Goal: Task Accomplishment & Management: Complete application form

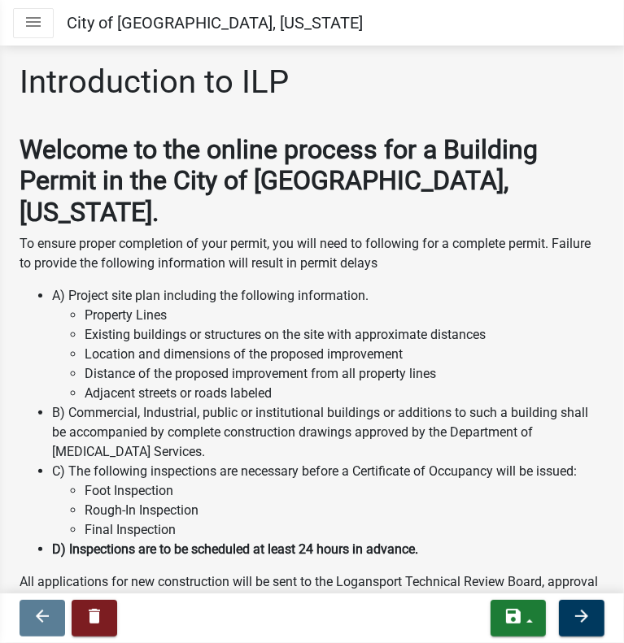
scroll to position [90, 0]
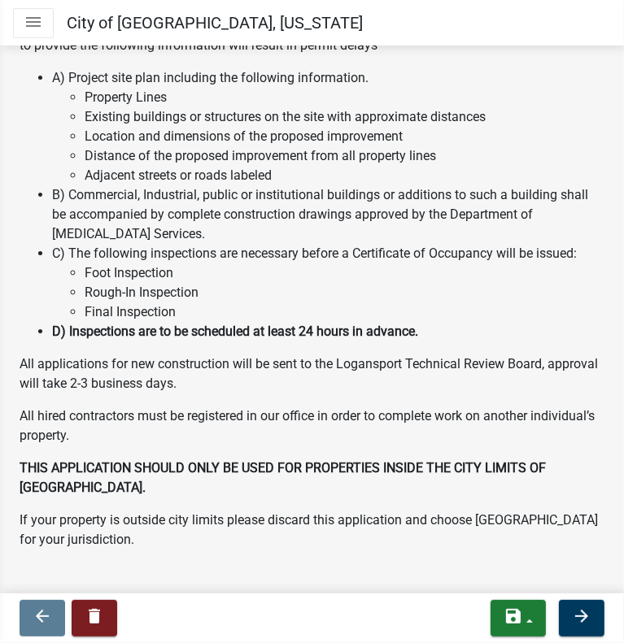
drag, startPoint x: 433, startPoint y: 171, endPoint x: 436, endPoint y: 228, distance: 57.0
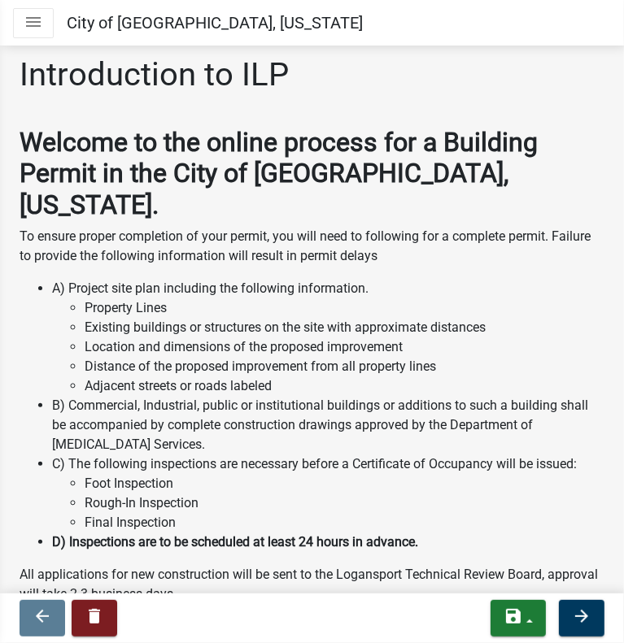
scroll to position [0, 0]
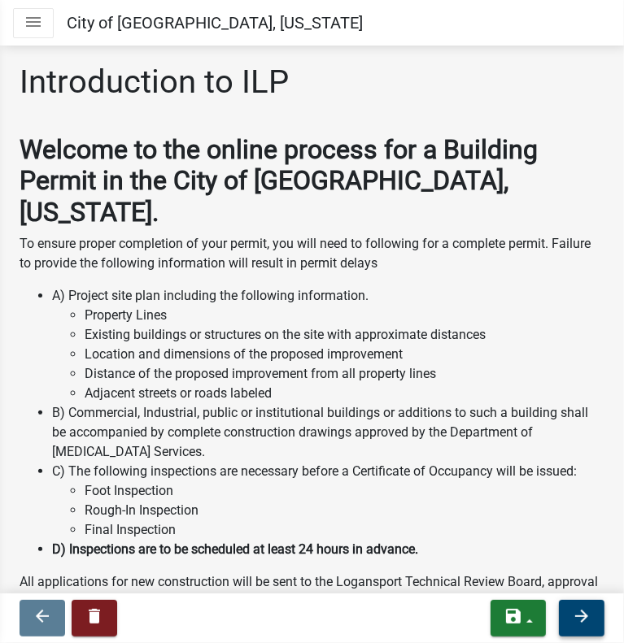
click at [576, 621] on icon "arrow_forward" at bounding box center [582, 617] width 20 height 20
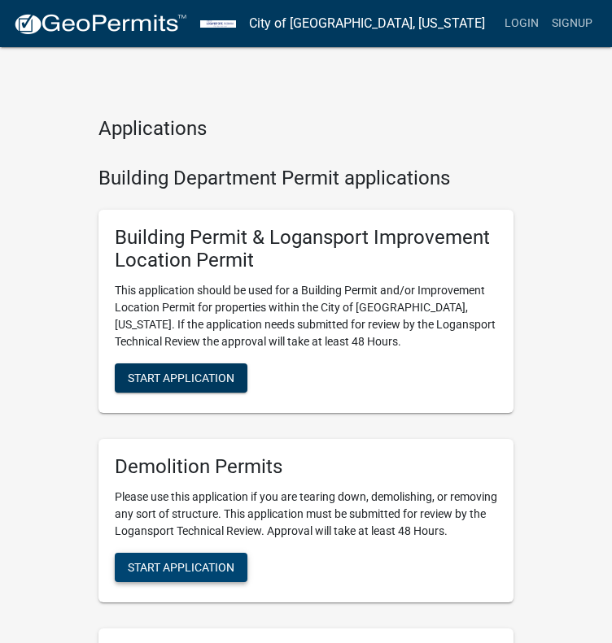
click at [150, 573] on span "Start Application" at bounding box center [181, 566] width 107 height 13
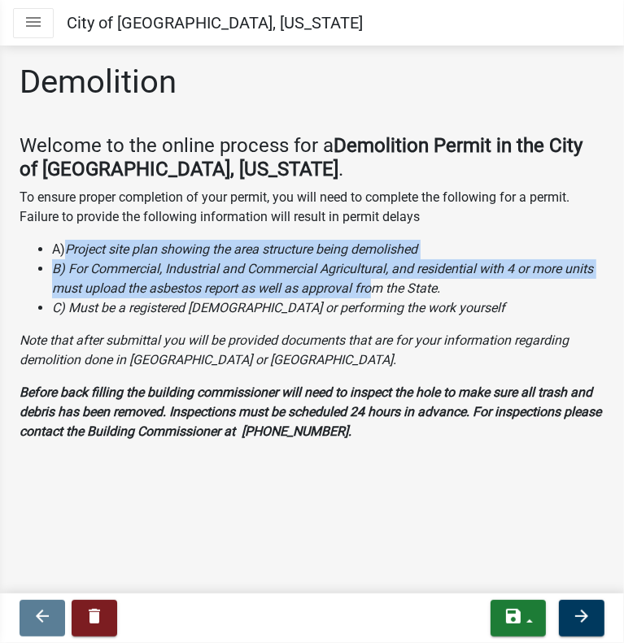
drag, startPoint x: 67, startPoint y: 246, endPoint x: 377, endPoint y: 282, distance: 312.0
click at [377, 282] on ul "A) Project site plan showing the area structure being demolished B) For Commerc…" at bounding box center [312, 279] width 585 height 78
click at [117, 250] on icon "Project site plan showing the area structure being demolished" at bounding box center [241, 249] width 352 height 15
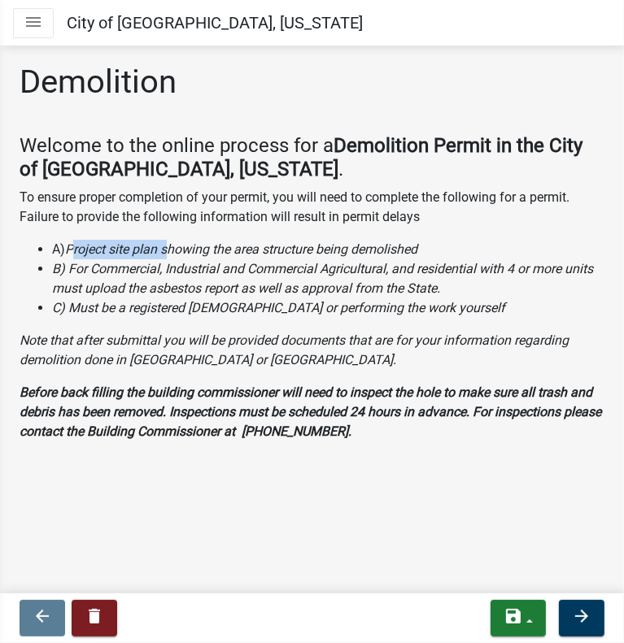
drag, startPoint x: 75, startPoint y: 246, endPoint x: 163, endPoint y: 243, distance: 87.9
click at [163, 243] on icon "Project site plan showing the area structure being demolished" at bounding box center [241, 249] width 352 height 15
click at [341, 295] on icon "B) For Commercial, Industrial and Commercial Agricultural, and residential with…" at bounding box center [322, 278] width 541 height 35
drag, startPoint x: 417, startPoint y: 292, endPoint x: 408, endPoint y: 410, distance: 118.3
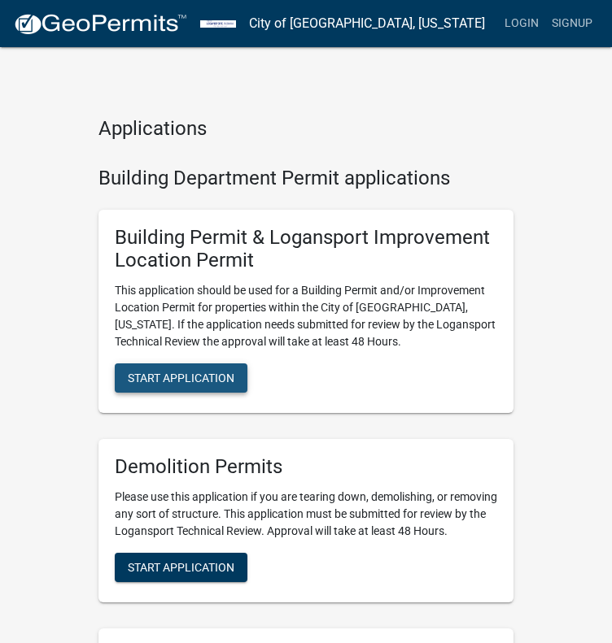
click at [208, 364] on button "Start Application" at bounding box center [181, 378] width 133 height 29
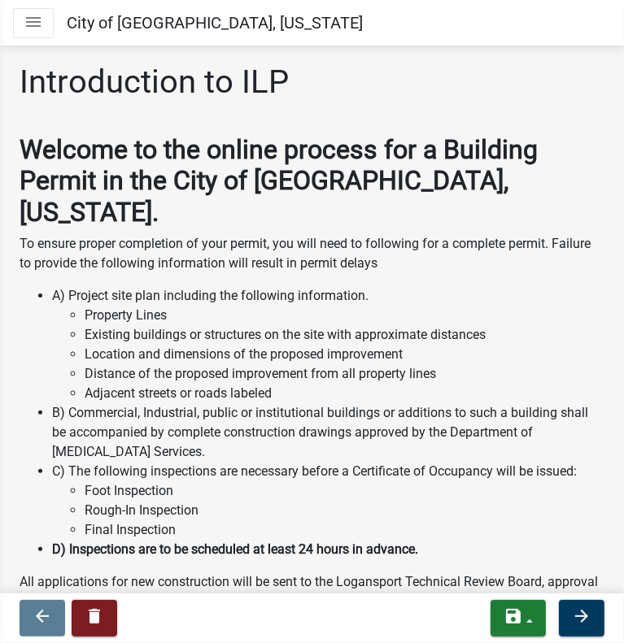
click at [338, 286] on li "A) Project site plan including the following information. Property Lines Existi…" at bounding box center [328, 344] width 552 height 117
click at [337, 306] on li "Property Lines" at bounding box center [345, 316] width 520 height 20
click at [425, 364] on li "Distance of the proposed improvement from all property lines" at bounding box center [345, 374] width 520 height 20
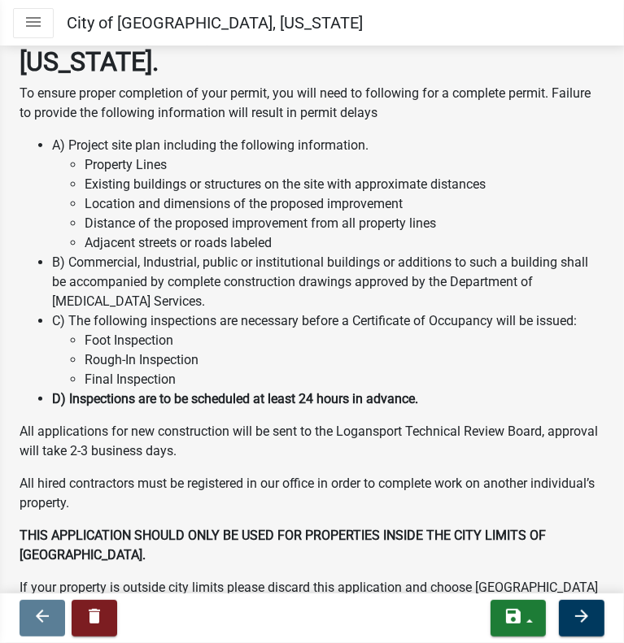
drag, startPoint x: 351, startPoint y: 396, endPoint x: 359, endPoint y: 443, distance: 47.9
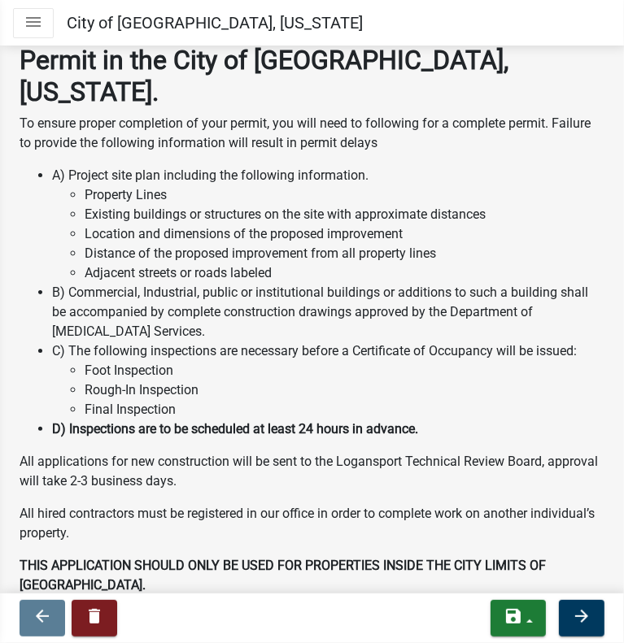
scroll to position [109, 0]
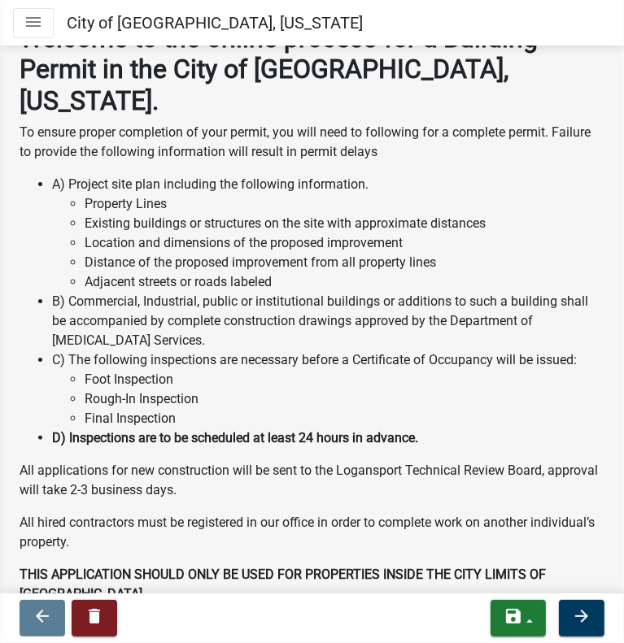
drag, startPoint x: 351, startPoint y: 373, endPoint x: 341, endPoint y: 338, distance: 36.3
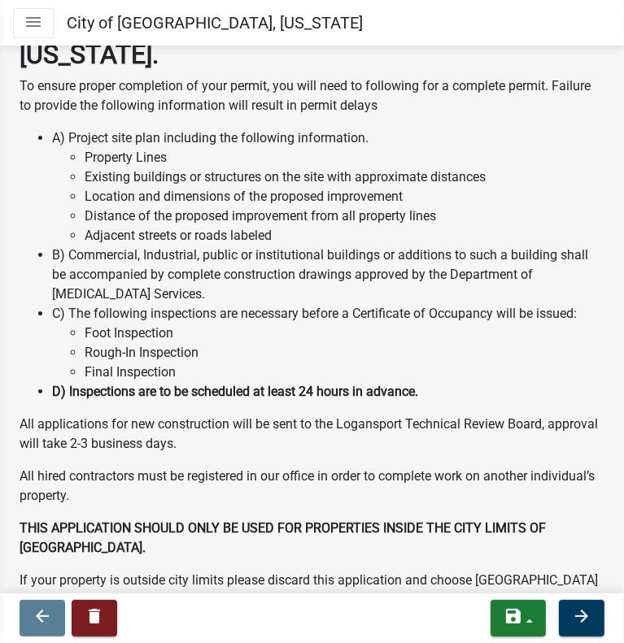
drag, startPoint x: 342, startPoint y: 351, endPoint x: 351, endPoint y: 387, distance: 37.5
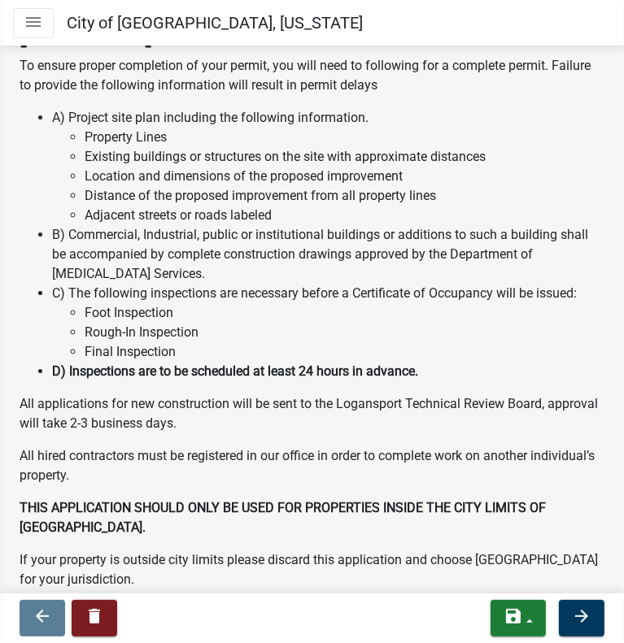
scroll to position [218, 0]
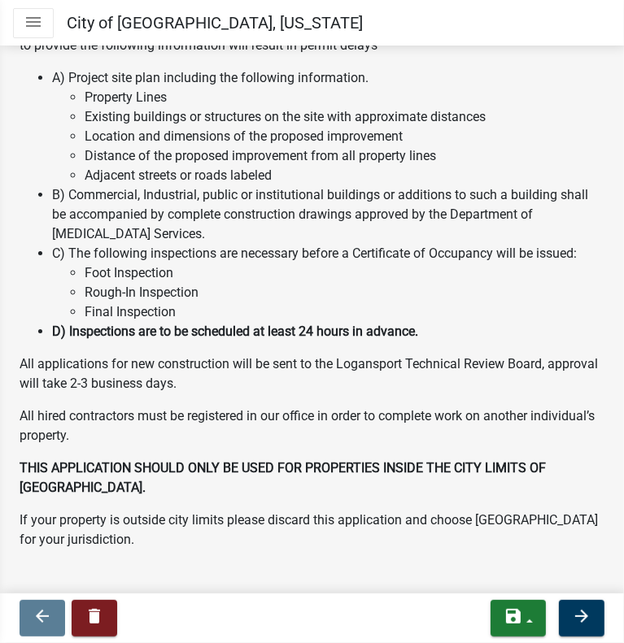
drag, startPoint x: 379, startPoint y: 137, endPoint x: 414, endPoint y: 223, distance: 93.0
click at [518, 609] on icon "save" at bounding box center [513, 617] width 20 height 20
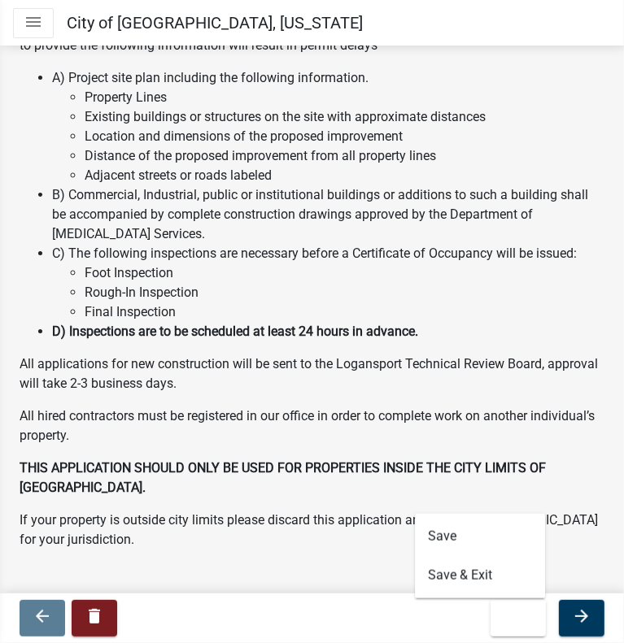
click at [468, 318] on div "Welcome to the online process for a Building Permit in the City of [GEOGRAPHIC_…" at bounding box center [312, 233] width 585 height 634
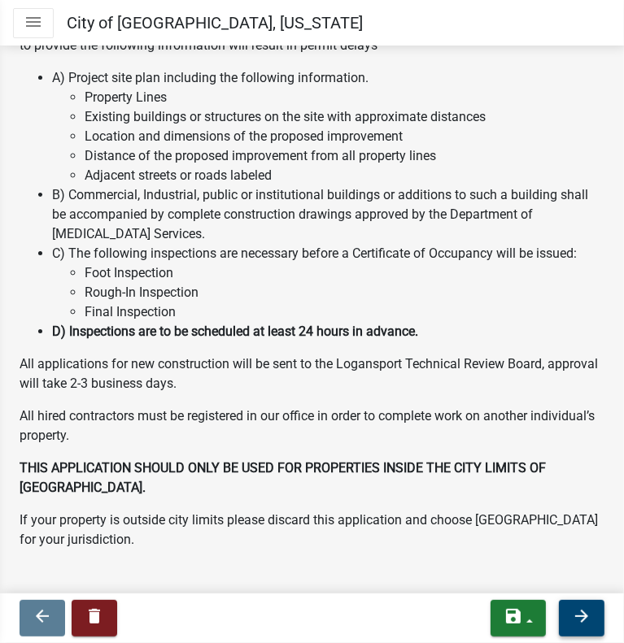
click at [571, 616] on button "arrow_forward" at bounding box center [582, 618] width 46 height 37
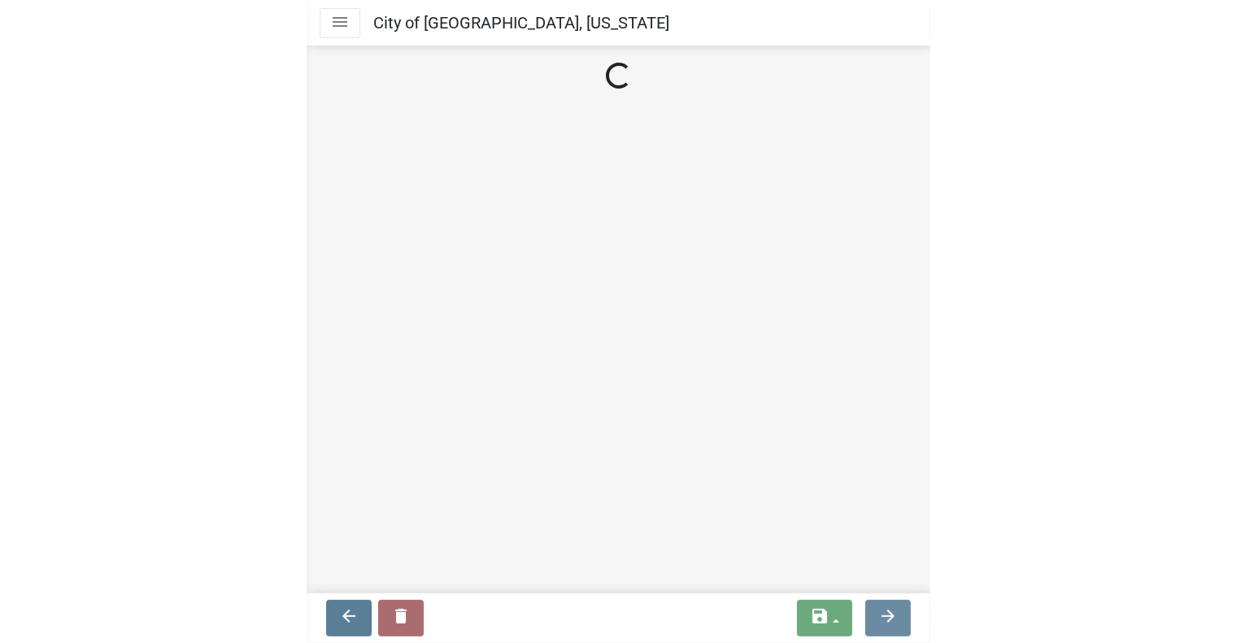
scroll to position [0, 0]
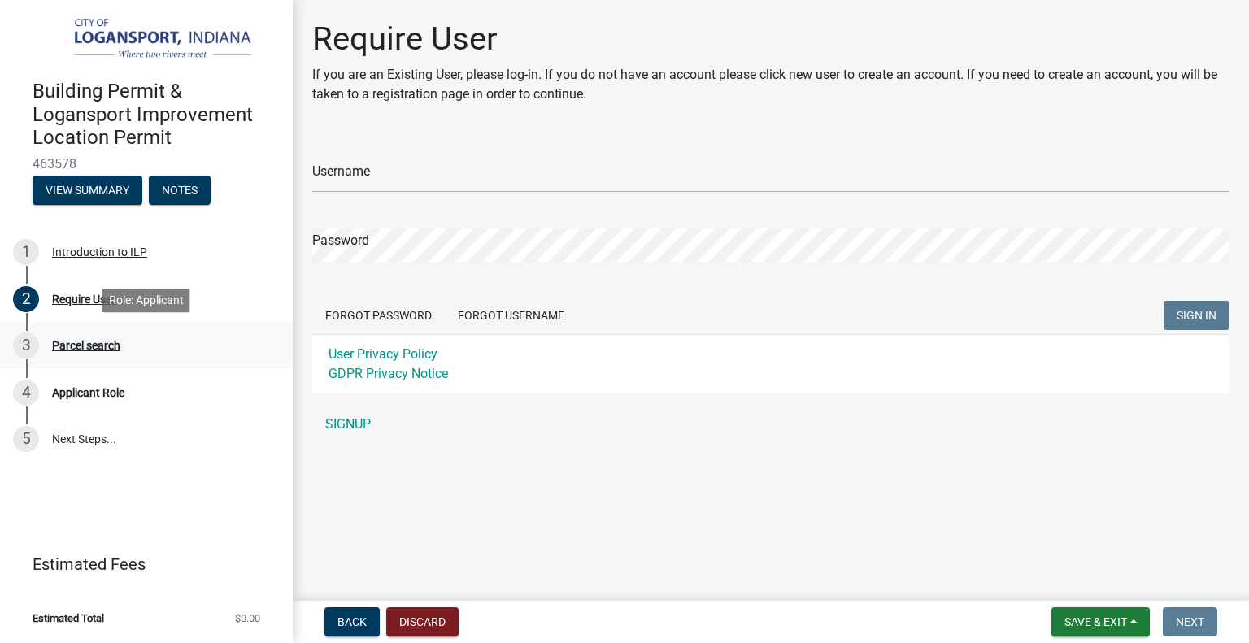
click at [78, 344] on div "Parcel search" at bounding box center [86, 345] width 68 height 11
click at [80, 344] on div "Parcel search" at bounding box center [86, 345] width 68 height 11
drag, startPoint x: 101, startPoint y: 393, endPoint x: 98, endPoint y: 406, distance: 13.2
click at [101, 393] on div "Applicant Role" at bounding box center [88, 392] width 72 height 11
drag, startPoint x: 87, startPoint y: 438, endPoint x: 86, endPoint y: 416, distance: 21.2
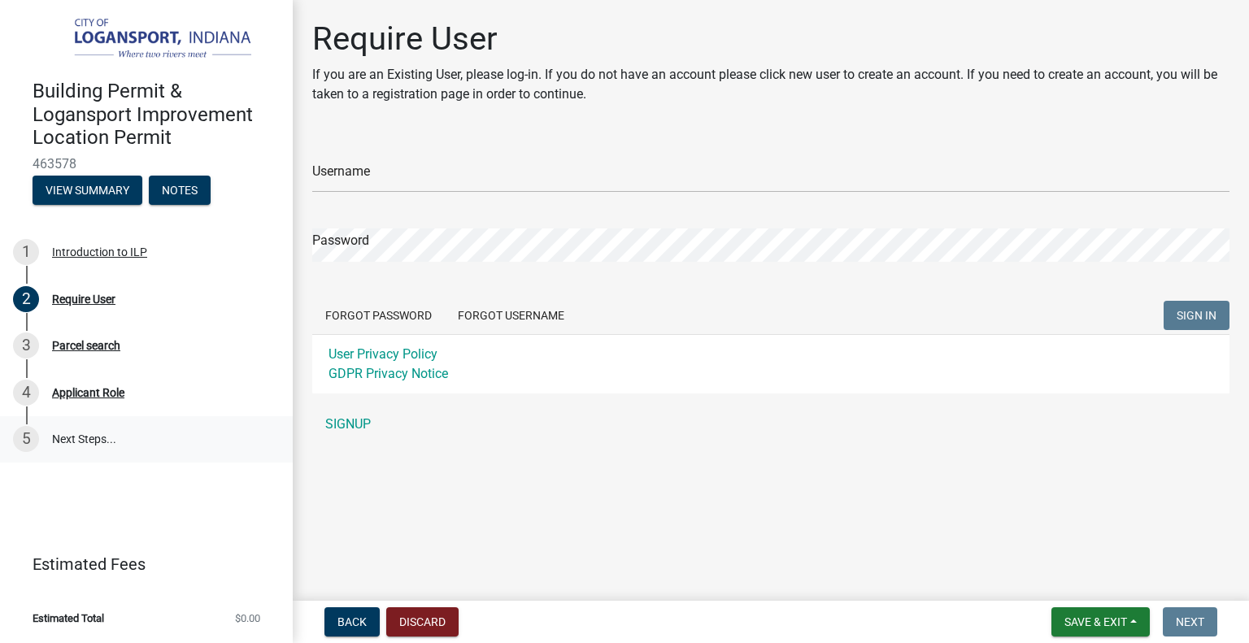
click at [86, 438] on link "5 Next Steps..." at bounding box center [146, 439] width 293 height 47
click at [121, 41] on img at bounding box center [150, 40] width 234 height 46
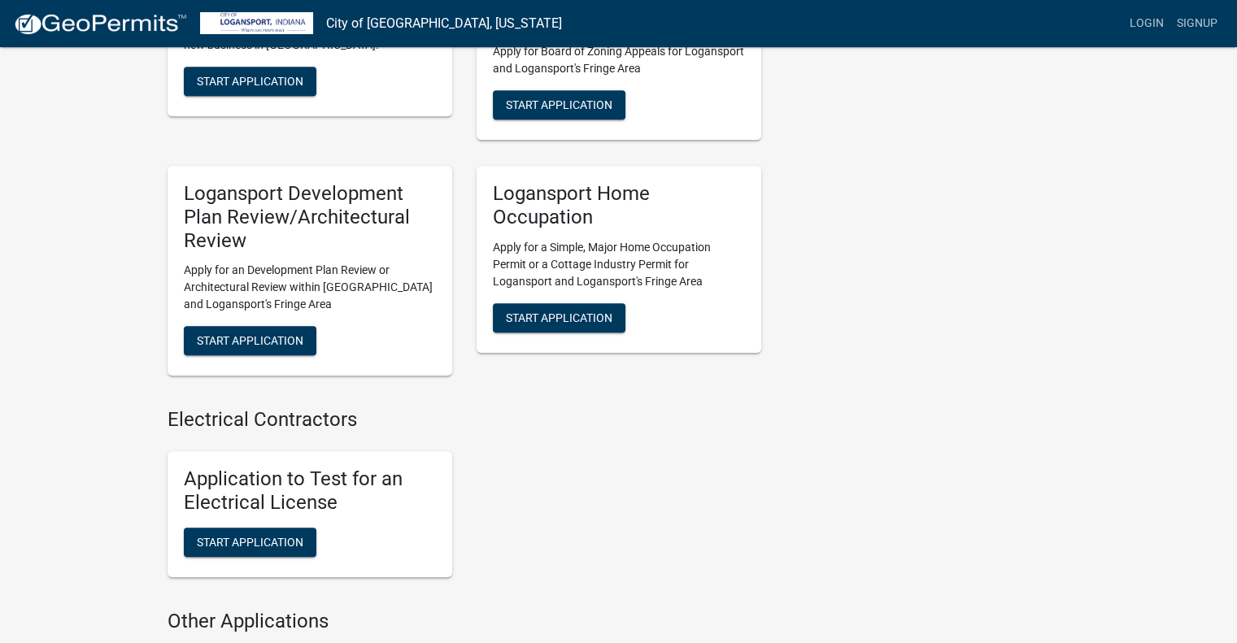
scroll to position [1067, 0]
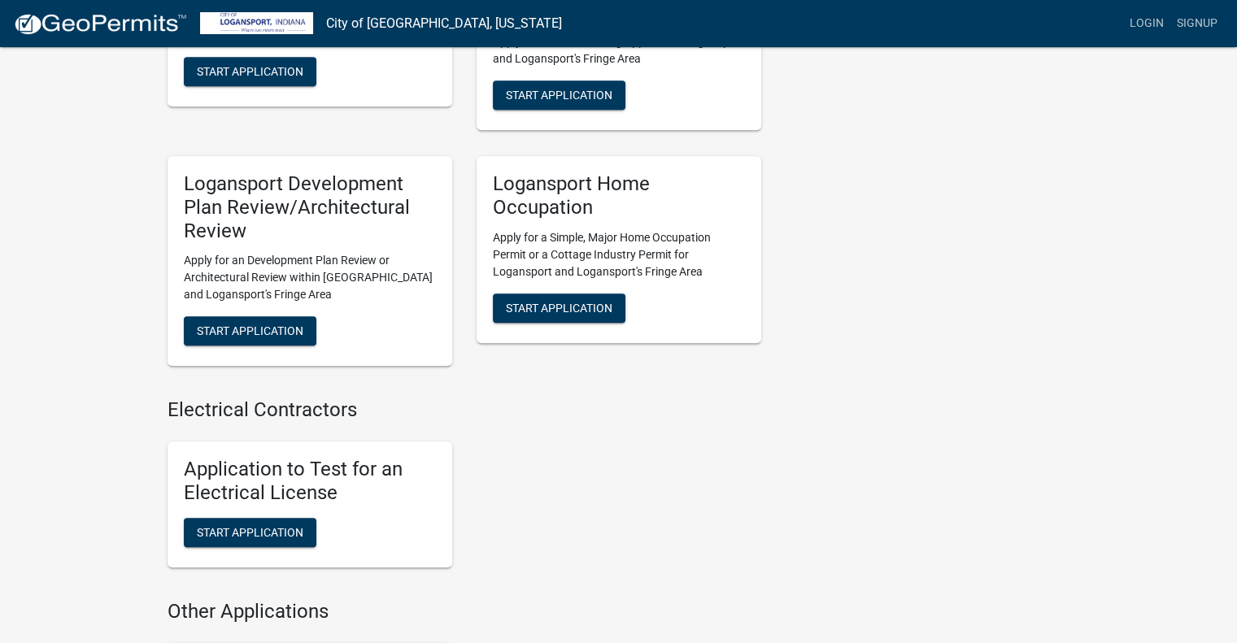
drag, startPoint x: 268, startPoint y: 309, endPoint x: 205, endPoint y: 246, distance: 89.7
click at [198, 276] on p "Apply for an Development Plan Review or Architectural Review within [GEOGRAPHIC…" at bounding box center [310, 277] width 252 height 51
click at [235, 324] on span "Start Application" at bounding box center [250, 330] width 107 height 13
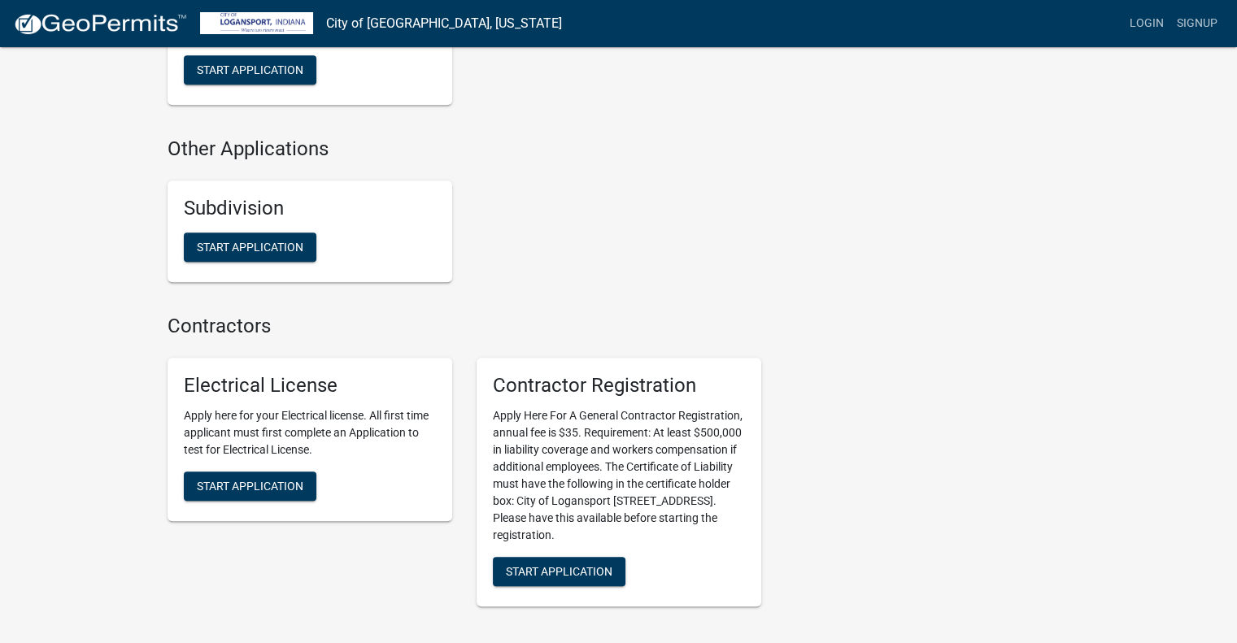
scroll to position [1616, 0]
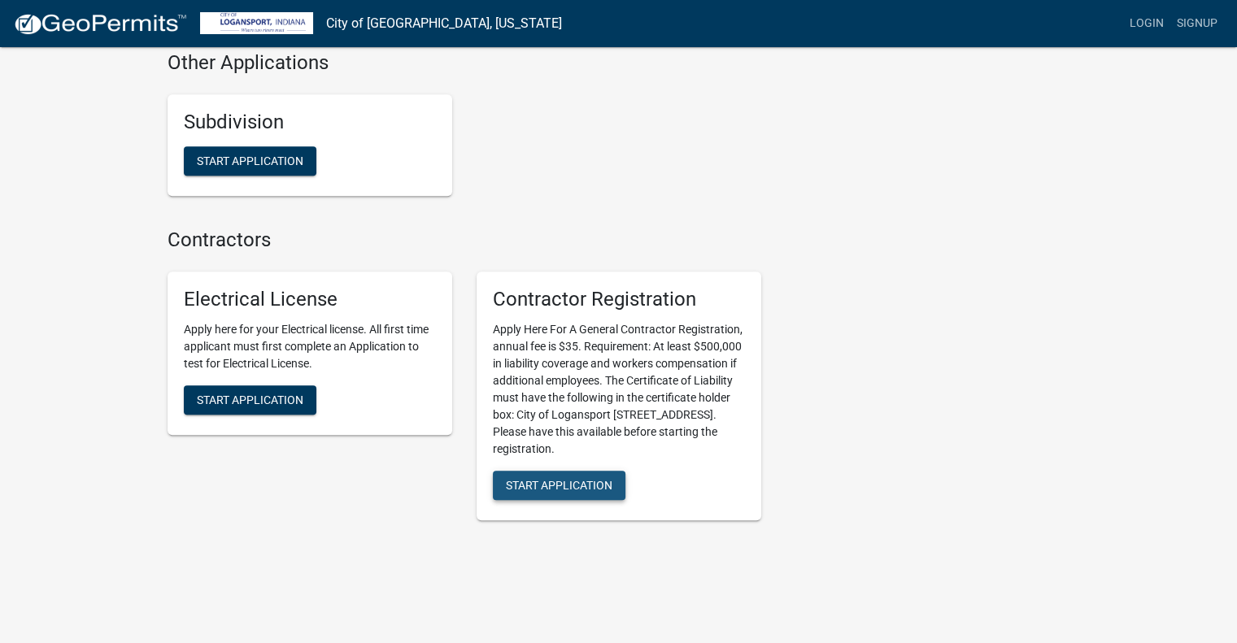
click at [531, 478] on span "Start Application" at bounding box center [559, 484] width 107 height 13
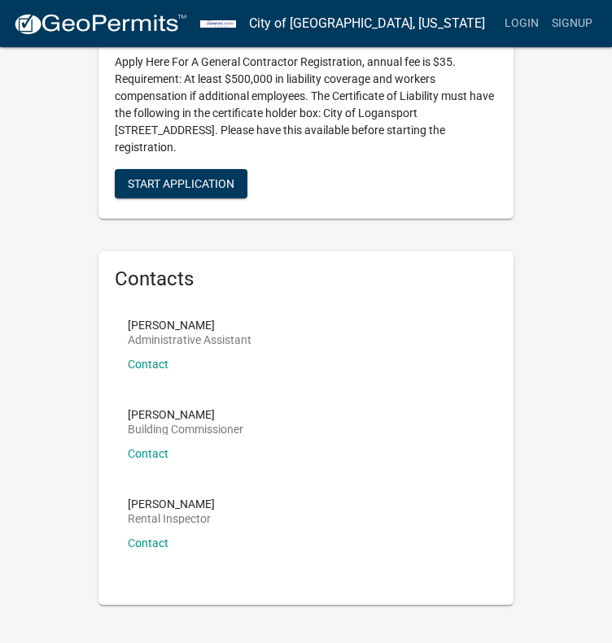
scroll to position [2772, 0]
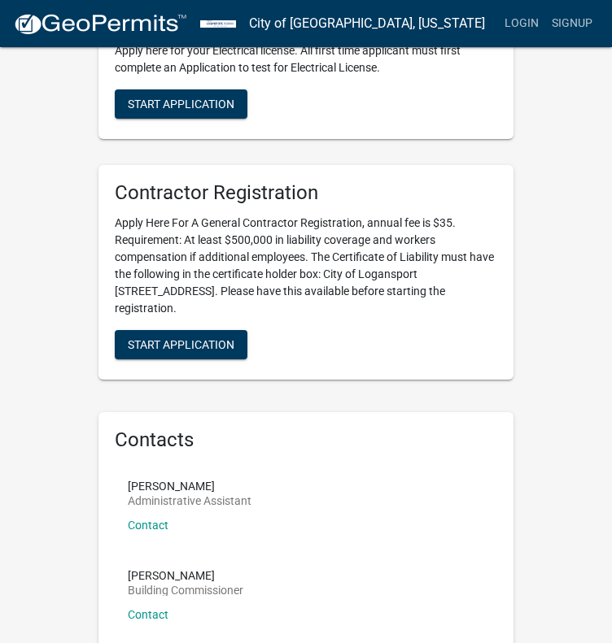
drag, startPoint x: 410, startPoint y: 417, endPoint x: 426, endPoint y: 311, distance: 107.8
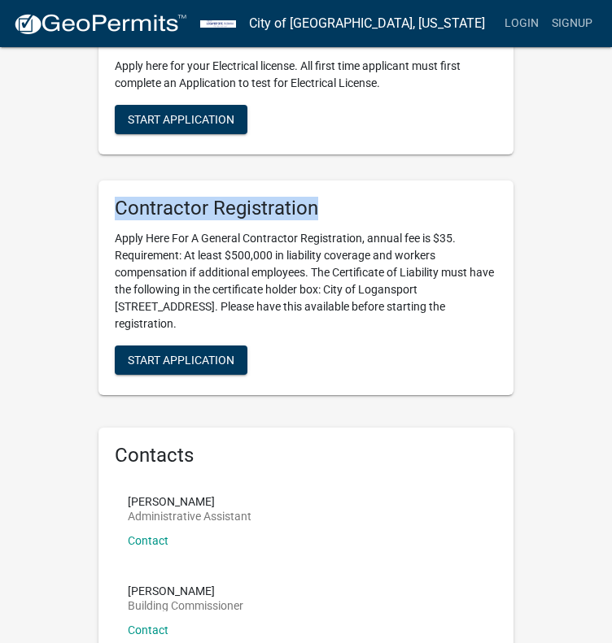
drag, startPoint x: 324, startPoint y: 204, endPoint x: 104, endPoint y: 212, distance: 220.5
click at [104, 212] on div "Contractor Registration Apply Here For A General Contractor Registration, annua…" at bounding box center [305, 288] width 415 height 215
copy h5 "Contractor Registration"
drag, startPoint x: 180, startPoint y: 357, endPoint x: 143, endPoint y: 200, distance: 161.2
click at [143, 200] on h5 "Contractor Registration" at bounding box center [306, 209] width 382 height 24
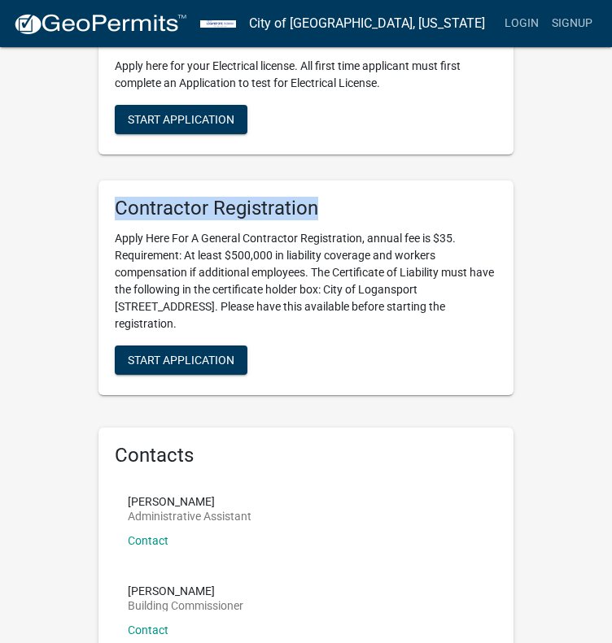
click at [172, 205] on h5 "Contractor Registration" at bounding box center [306, 209] width 382 height 24
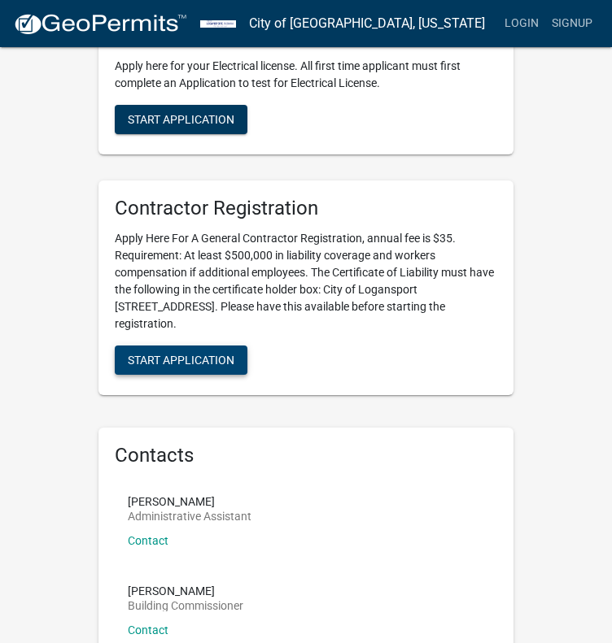
click at [194, 356] on span "Start Application" at bounding box center [181, 359] width 107 height 13
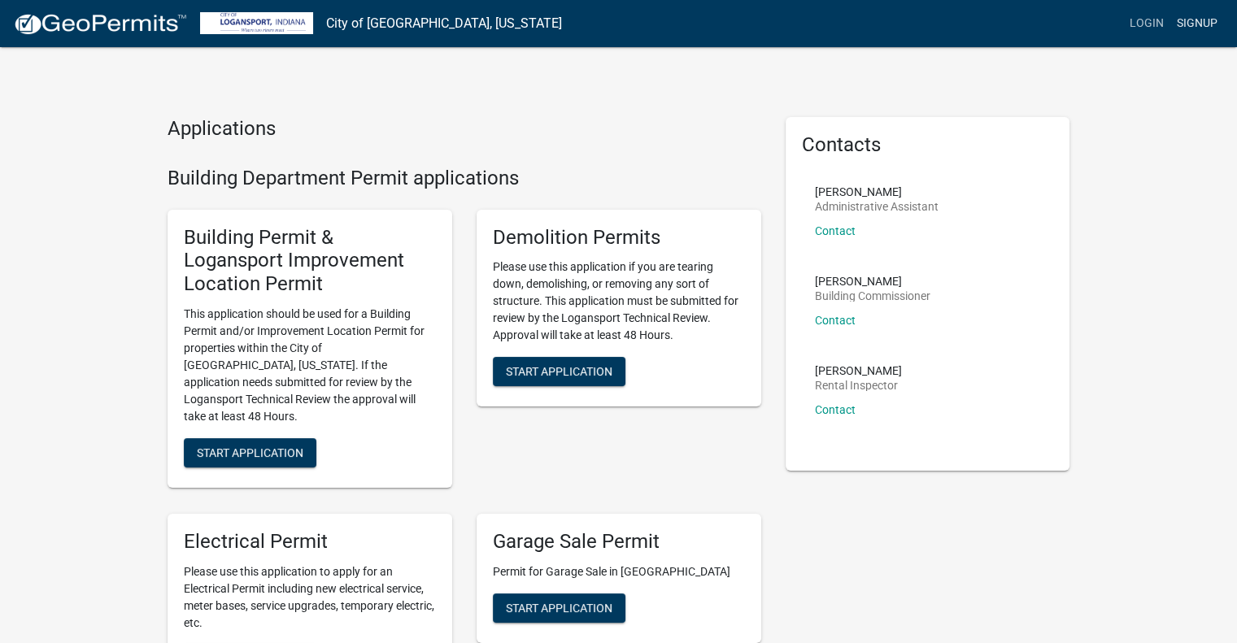
click at [623, 12] on link "Signup" at bounding box center [1197, 23] width 54 height 31
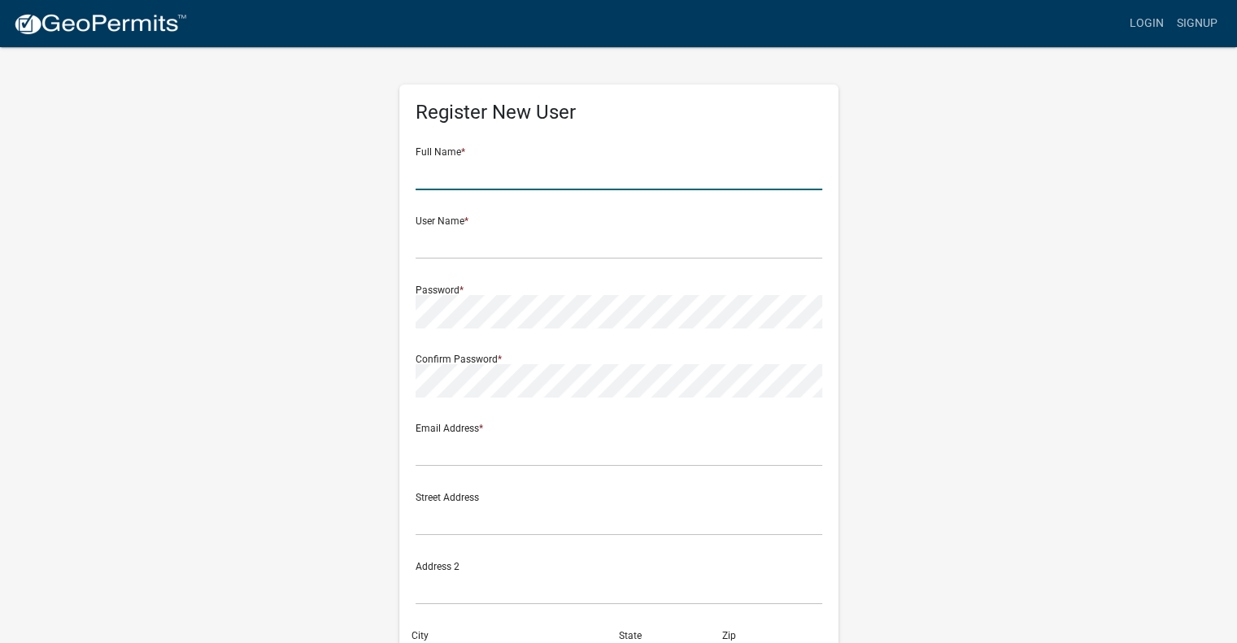
click at [508, 184] on input "text" at bounding box center [619, 173] width 407 height 33
type input "[PERSON_NAME]"
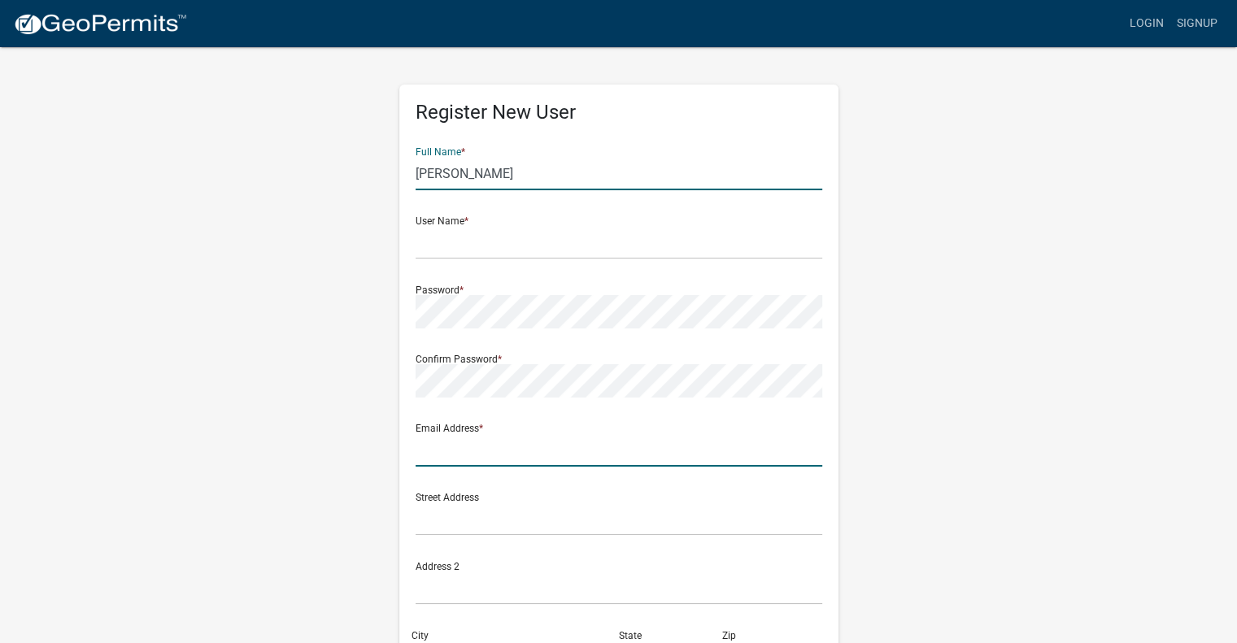
type input "[PERSON_NAME][EMAIL_ADDRESS][DOMAIN_NAME]"
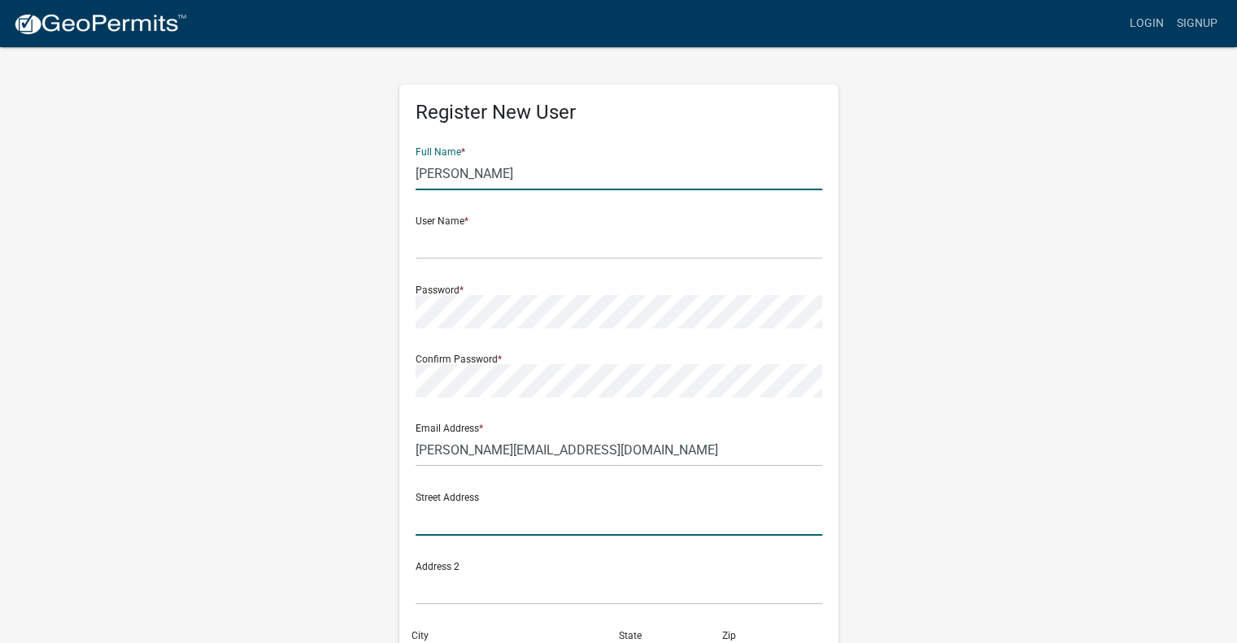
type input "2406"
type input "Armitage Ave"
type input "[GEOGRAPHIC_DATA]"
type input "[US_STATE]"
type input "60647"
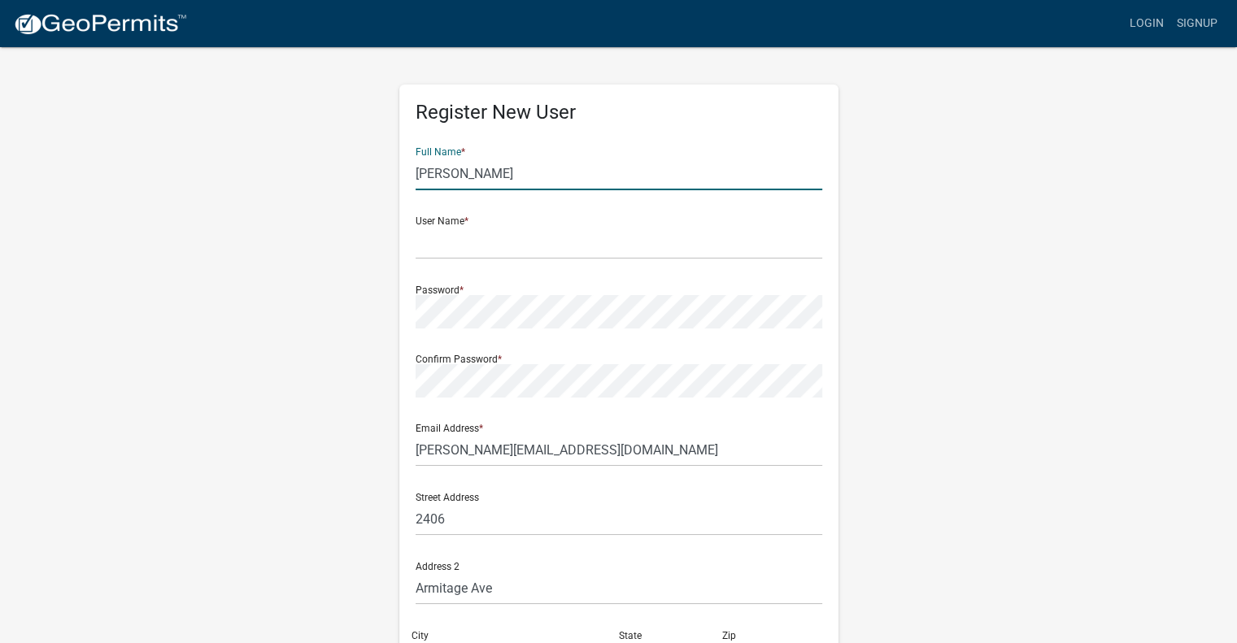
type input "7733673320"
click at [472, 234] on input "text" at bounding box center [619, 242] width 407 height 33
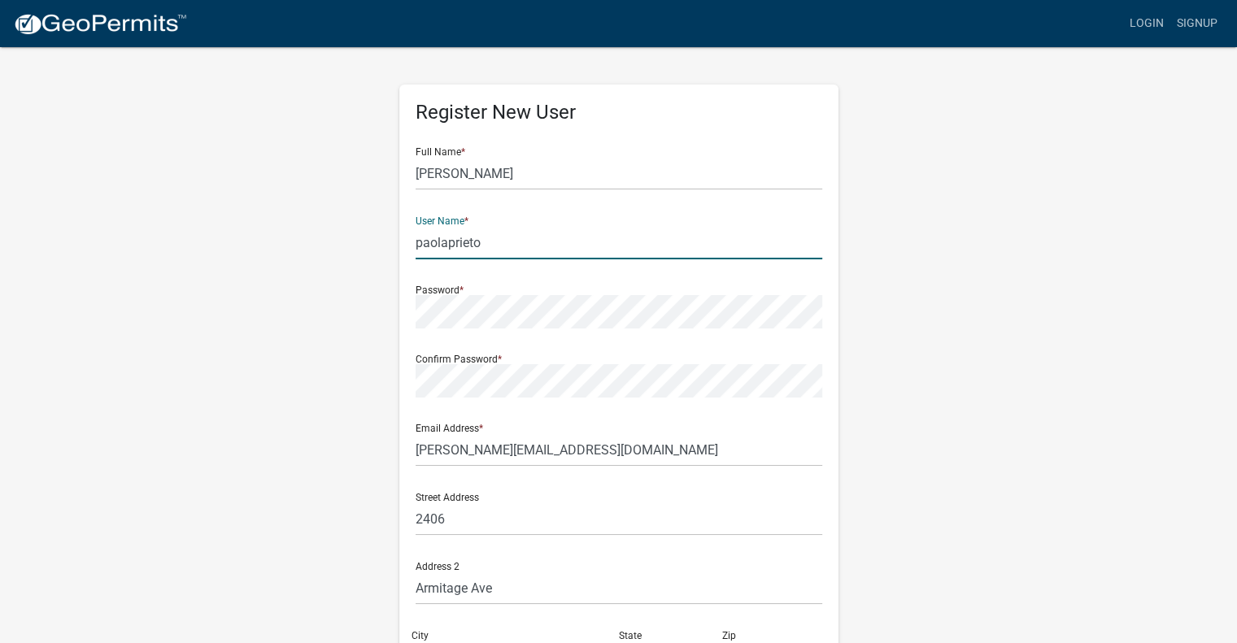
type input "paolaprieto"
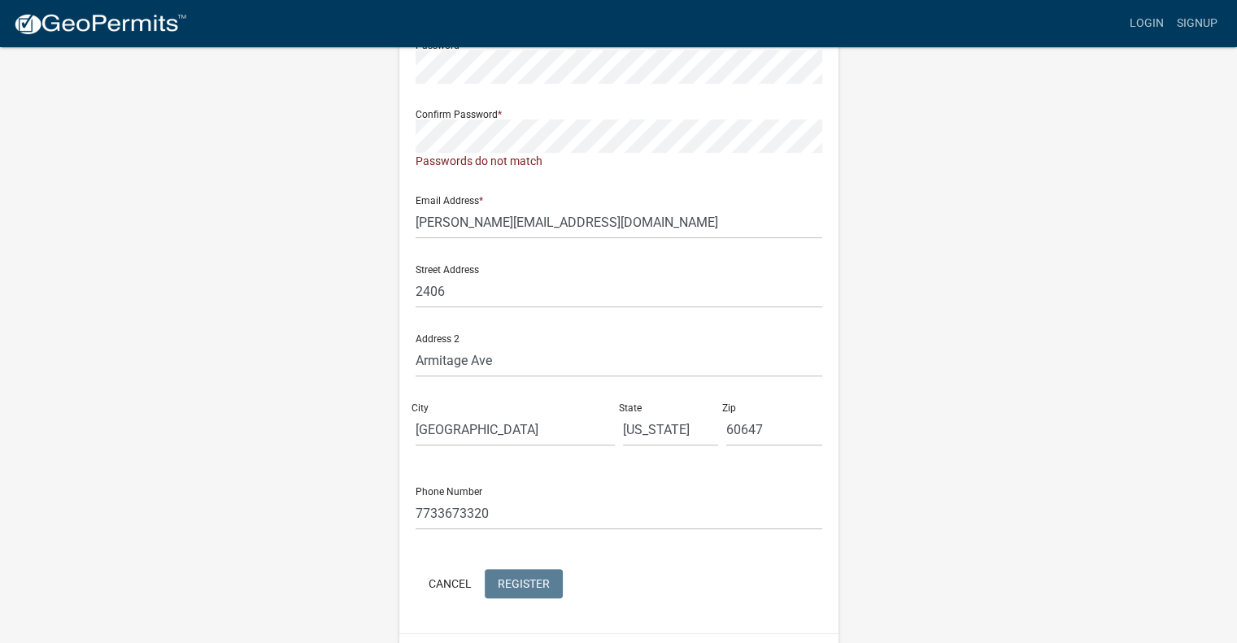
scroll to position [289, 0]
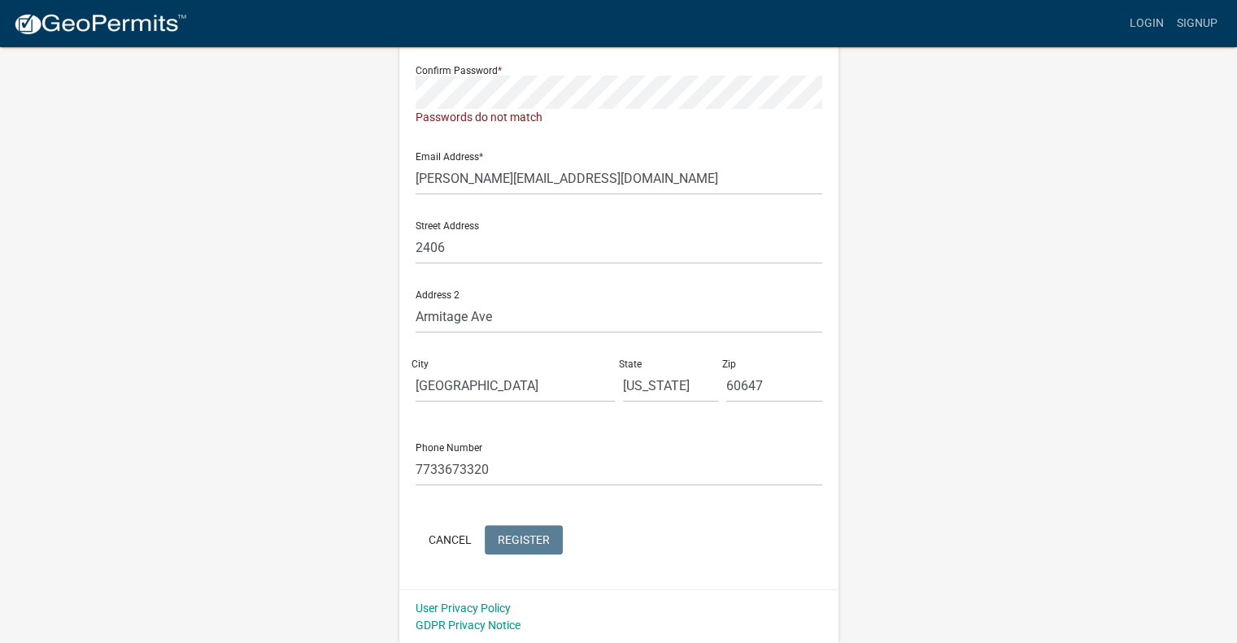
drag, startPoint x: 941, startPoint y: 186, endPoint x: 956, endPoint y: 259, distance: 74.0
drag, startPoint x: 956, startPoint y: 259, endPoint x: 974, endPoint y: 295, distance: 40.7
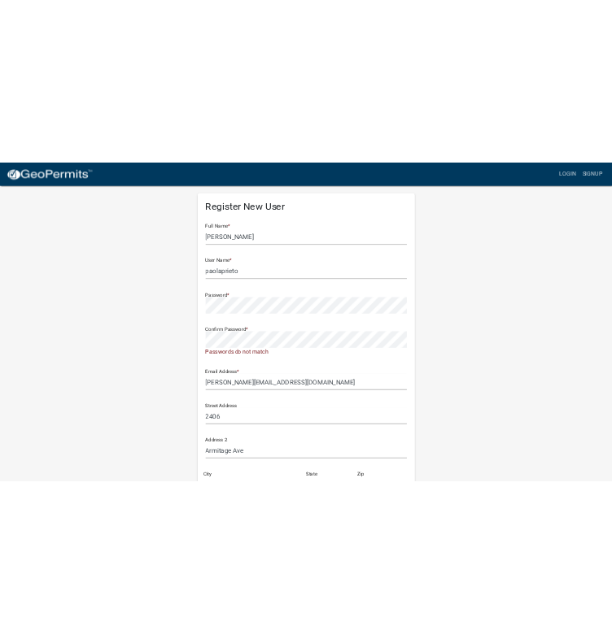
scroll to position [0, 0]
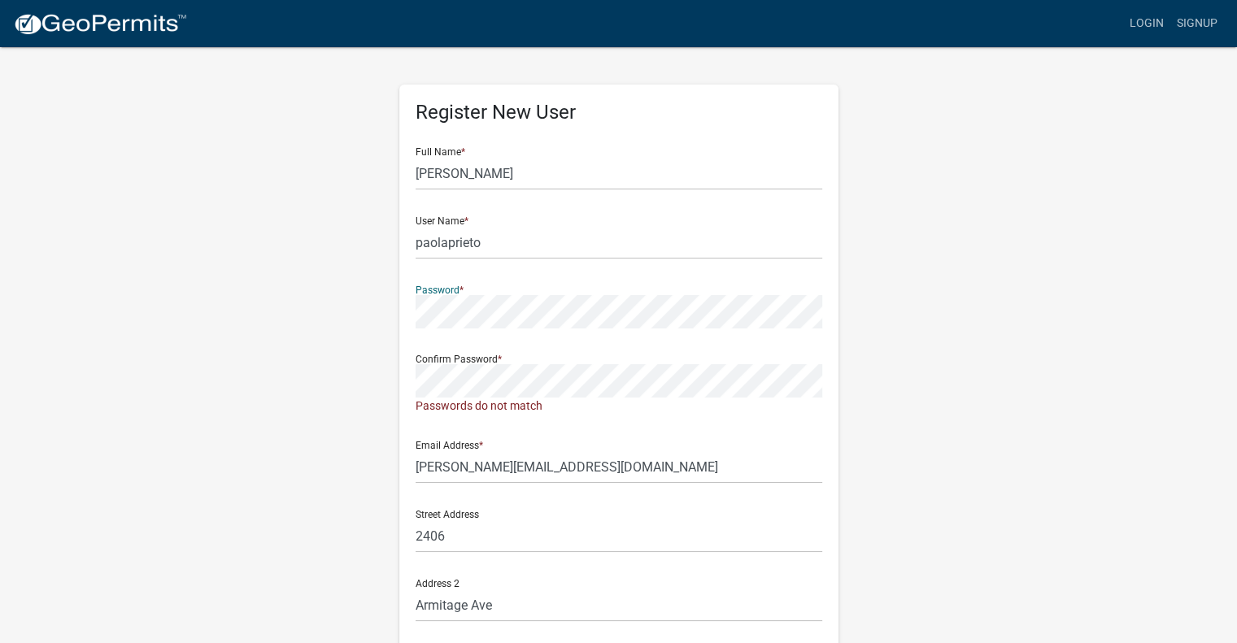
click at [338, 317] on div "Register New User Full Name * [PERSON_NAME] User Name * paolaprieto Password * …" at bounding box center [618, 489] width 927 height 887
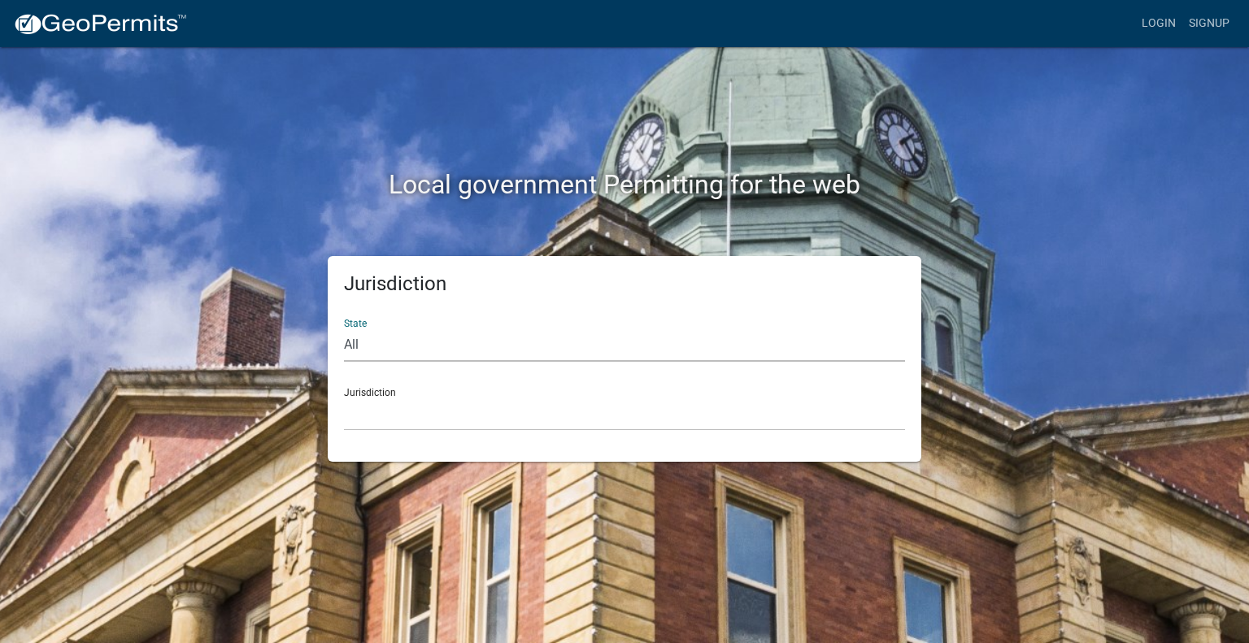
click at [364, 329] on select "All [US_STATE] [US_STATE] [US_STATE] [US_STATE] [US_STATE] [US_STATE] [US_STATE…" at bounding box center [624, 345] width 561 height 33
select select "[US_STATE]"
click at [344, 329] on select "All [US_STATE] [US_STATE] [US_STATE] [US_STATE] [US_STATE] [US_STATE] [US_STATE…" at bounding box center [624, 345] width 561 height 33
click at [375, 407] on select "City of [GEOGRAPHIC_DATA], [US_STATE] City of [GEOGRAPHIC_DATA], [US_STATE] Cit…" at bounding box center [624, 414] width 561 height 33
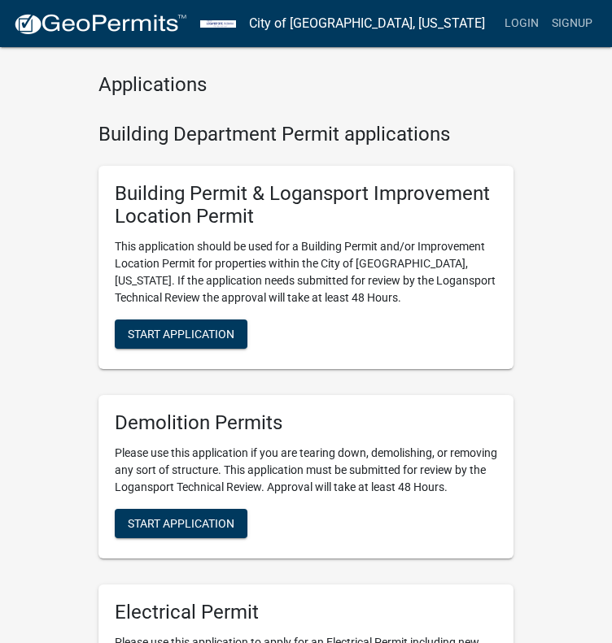
drag, startPoint x: 394, startPoint y: 97, endPoint x: 403, endPoint y: 132, distance: 36.3
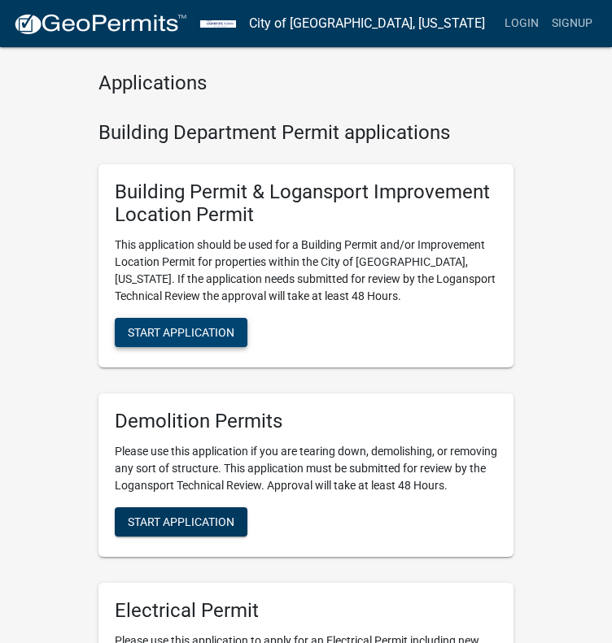
click at [162, 326] on span "Start Application" at bounding box center [181, 332] width 107 height 13
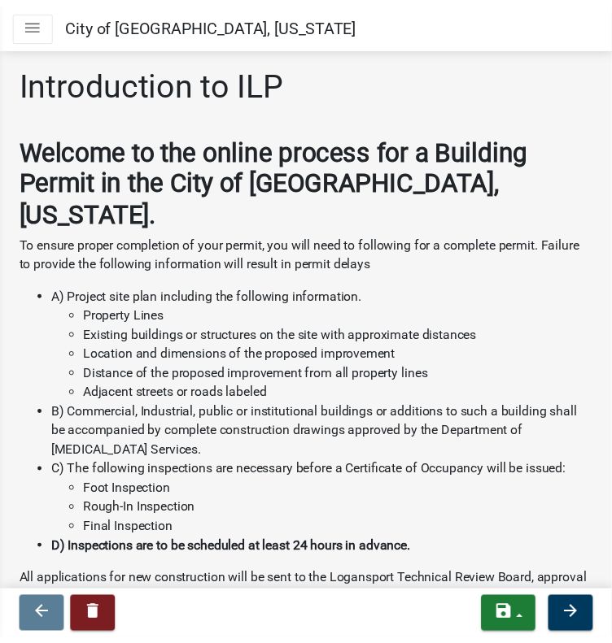
scroll to position [218, 0]
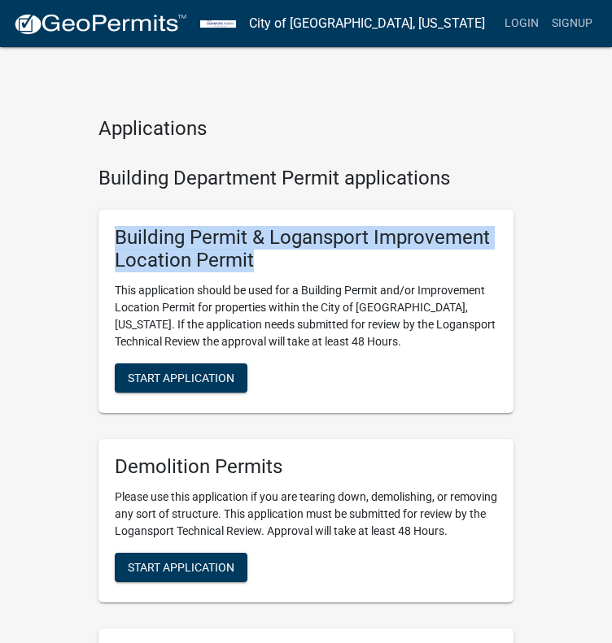
drag, startPoint x: 255, startPoint y: 267, endPoint x: 105, endPoint y: 242, distance: 151.7
click at [105, 242] on div "Building Permit & Logansport Improvement Location Permit This application shoul…" at bounding box center [305, 312] width 415 height 204
copy h5 "Building Permit & Logansport Improvement Location Permit"
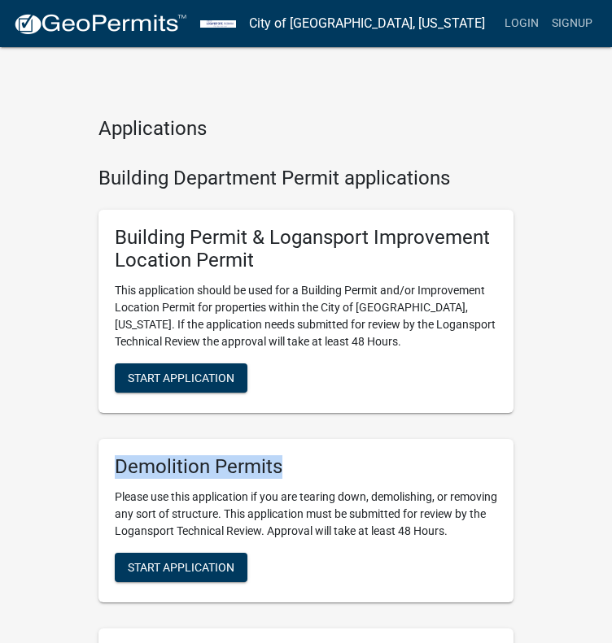
drag, startPoint x: 284, startPoint y: 469, endPoint x: 109, endPoint y: 464, distance: 174.9
click at [109, 464] on div "Demolition Permits Please use this application if you are tearing down, demolis…" at bounding box center [305, 520] width 415 height 163
copy h5 "Demolition Permits"
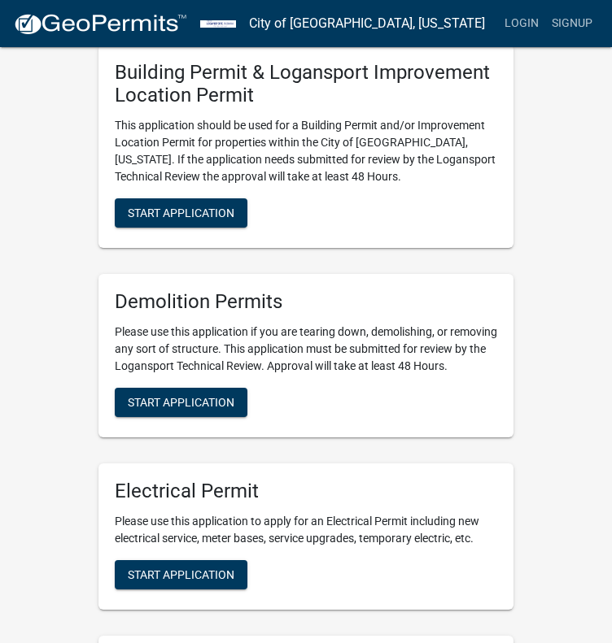
drag, startPoint x: 459, startPoint y: 126, endPoint x: 453, endPoint y: 214, distance: 88.1
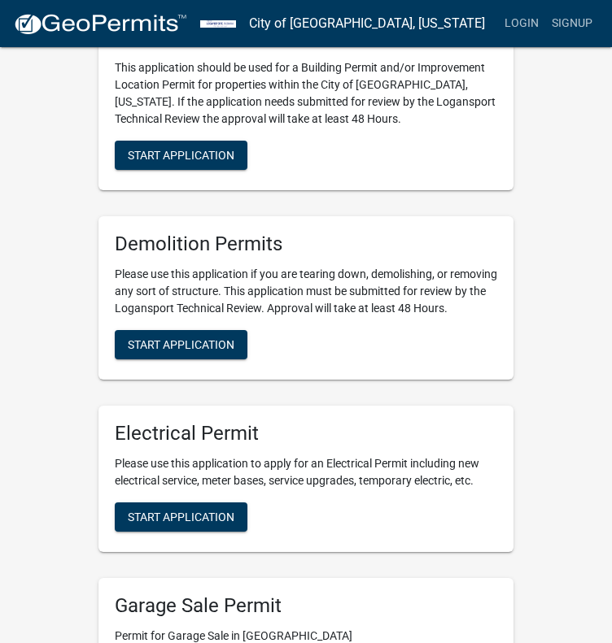
scroll to position [241, 0]
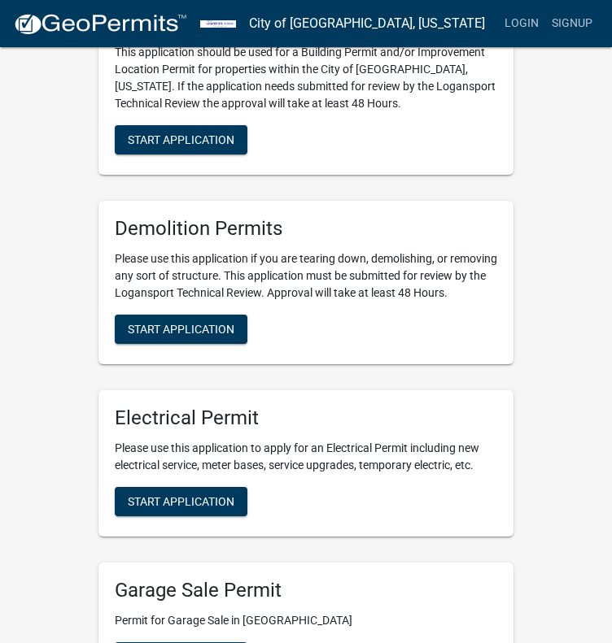
drag, startPoint x: 454, startPoint y: 202, endPoint x: 468, endPoint y: 242, distance: 42.5
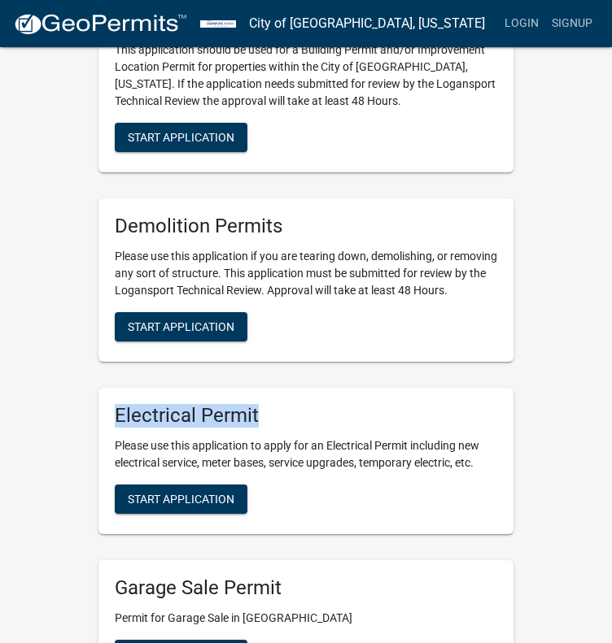
drag, startPoint x: 267, startPoint y: 416, endPoint x: 76, endPoint y: 407, distance: 190.5
copy h5 "Electrical Permit"
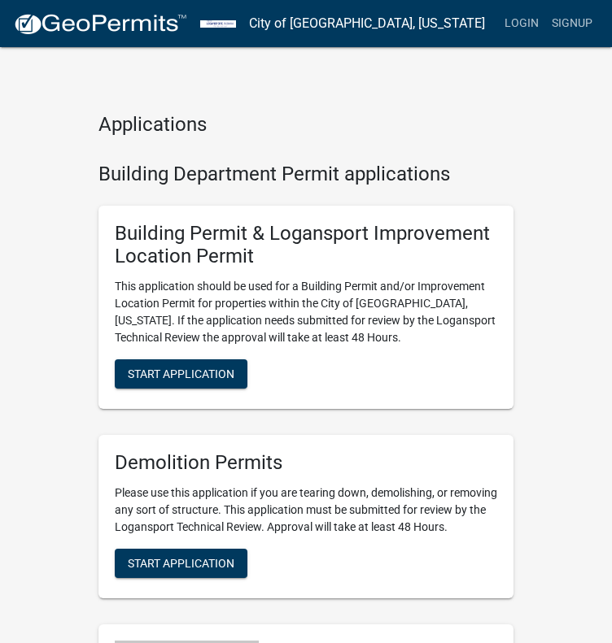
scroll to position [0, 0]
